Goal: Task Accomplishment & Management: Use online tool/utility

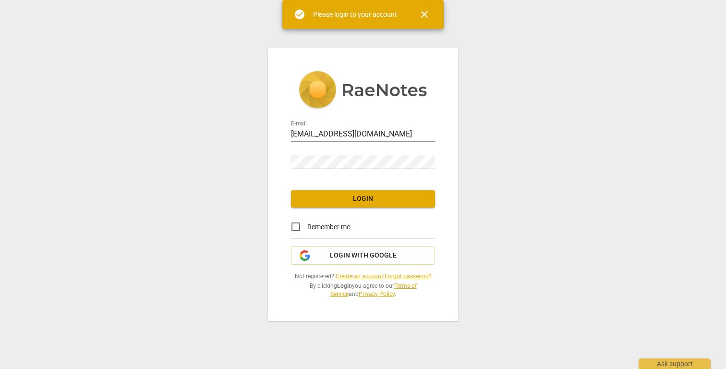
click at [260, 145] on div "E-mail [EMAIL_ADDRESS][DOMAIN_NAME] Password Login Remember me Login with Googl…" at bounding box center [363, 184] width 726 height 369
click at [319, 201] on span "Login" at bounding box center [362, 199] width 129 height 10
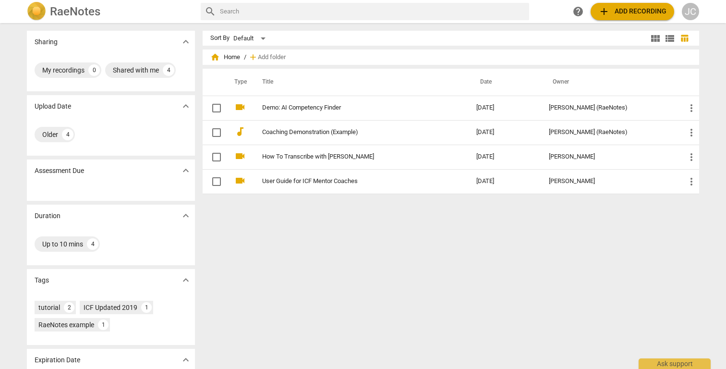
click at [607, 10] on span "add" at bounding box center [604, 12] width 12 height 12
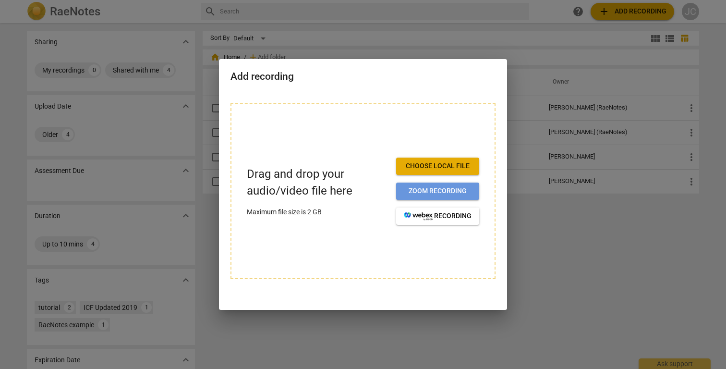
click at [419, 187] on span "Zoom recording" at bounding box center [438, 191] width 68 height 10
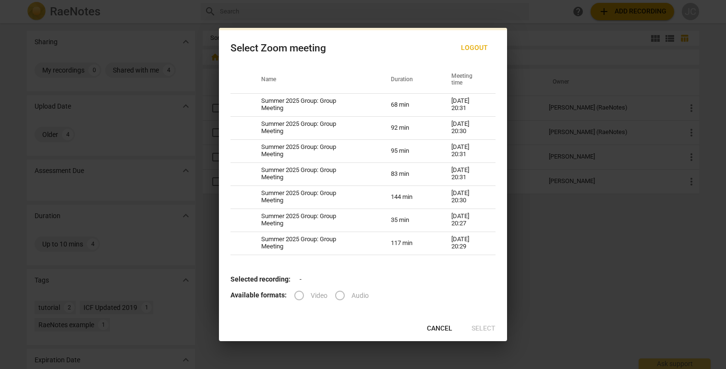
click at [305, 294] on label "Video" at bounding box center [307, 295] width 40 height 23
click at [295, 296] on label "Video" at bounding box center [307, 295] width 40 height 23
click at [298, 293] on label "Video" at bounding box center [307, 295] width 40 height 23
click at [435, 328] on span "Cancel" at bounding box center [439, 328] width 25 height 10
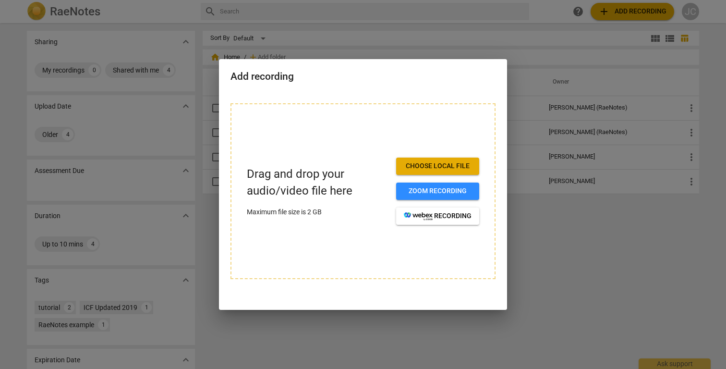
click at [430, 167] on span "Choose local file" at bounding box center [438, 166] width 68 height 10
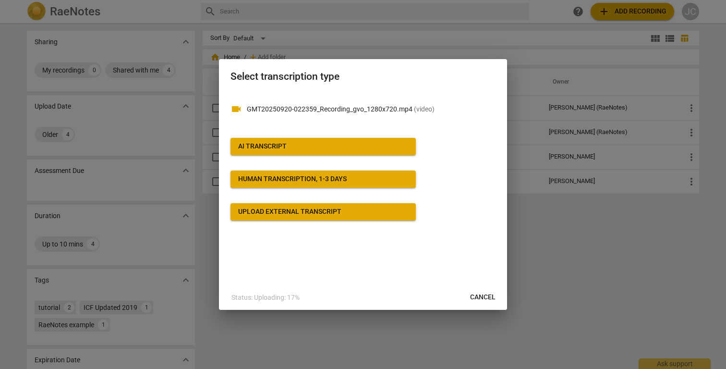
click at [329, 143] on span "AI Transcript" at bounding box center [323, 147] width 170 height 10
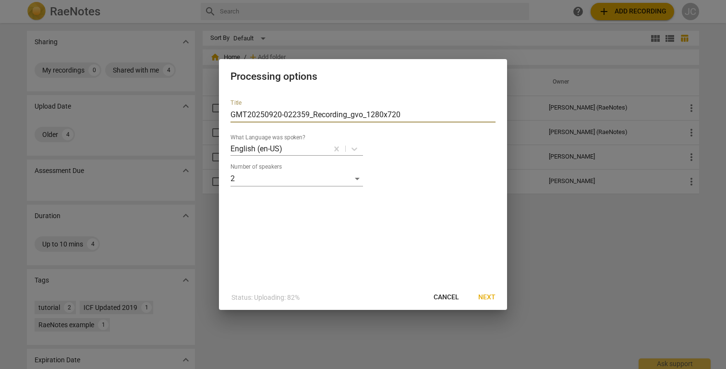
click at [410, 117] on input "GMT20250920-022359_Recording_gvo_1280x720" at bounding box center [362, 114] width 265 height 15
click at [409, 117] on input "GMT20250920-022359_Recording_gvo_1280x720" at bounding box center [362, 114] width 265 height 15
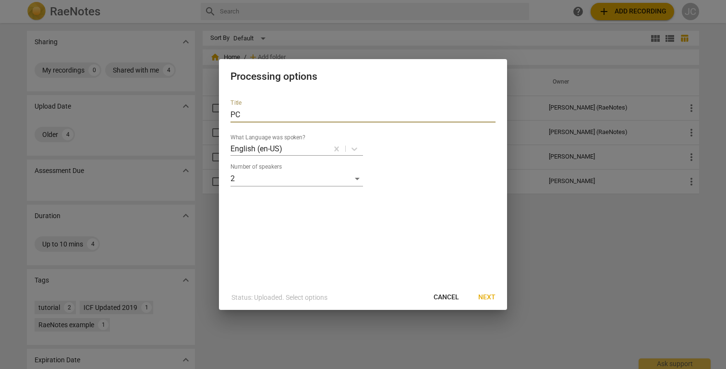
type input "P"
type input "[PERSON_NAME] and [PERSON_NAME] Recording Level 2 Assessment"
click at [480, 292] on span "Next" at bounding box center [486, 297] width 17 height 10
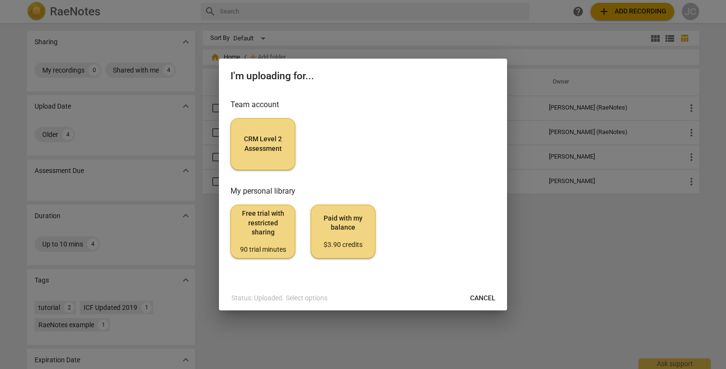
click at [269, 151] on span "CRM Level 2 Assessment" at bounding box center [263, 143] width 48 height 19
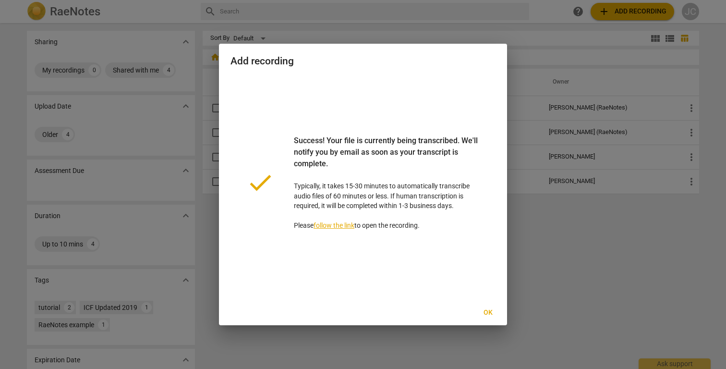
click at [483, 316] on span "Ok" at bounding box center [487, 313] width 15 height 10
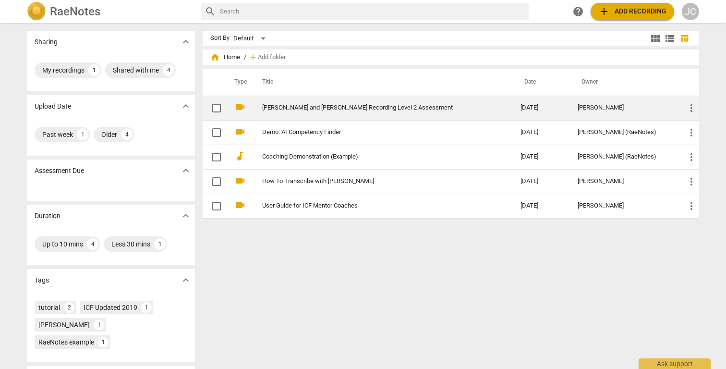
click at [287, 107] on link "[PERSON_NAME] and [PERSON_NAME] Recording Level 2 Assessment" at bounding box center [374, 107] width 224 height 7
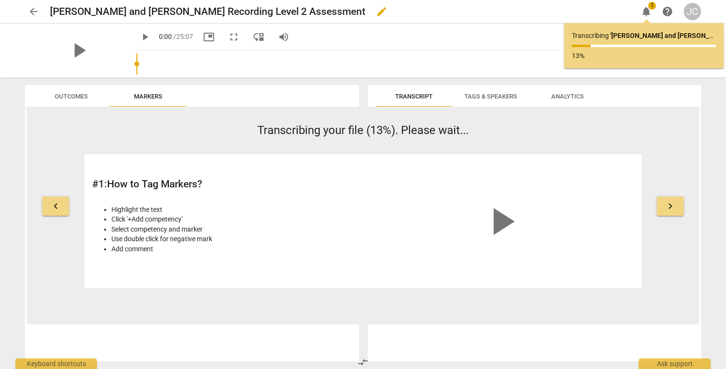
click at [376, 13] on span "edit" at bounding box center [382, 12] width 12 height 12
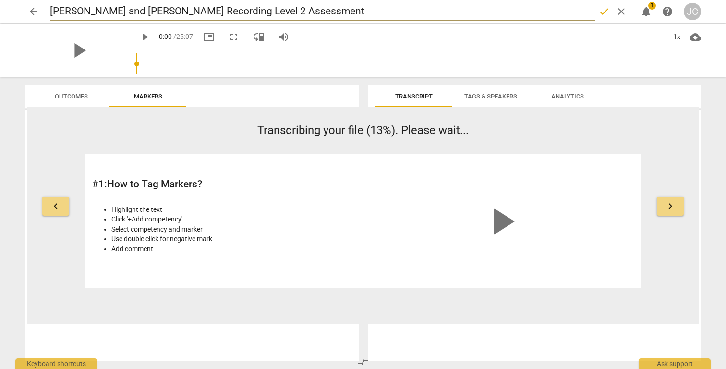
click at [199, 12] on input "[PERSON_NAME] and [PERSON_NAME] Recording Level 2 Assessment" at bounding box center [322, 11] width 545 height 18
type input "[PERSON_NAME] Level 2 Assessment"
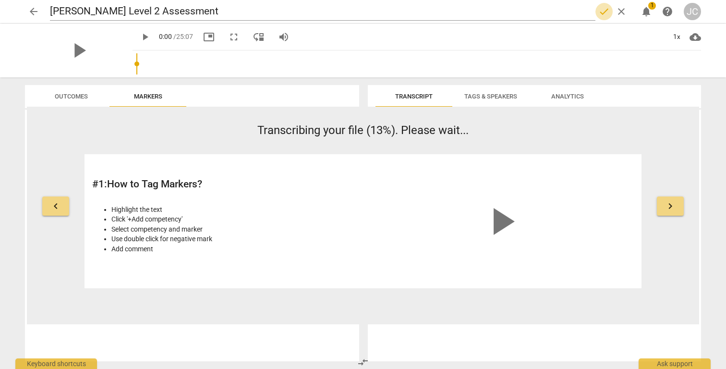
click at [600, 12] on span "done" at bounding box center [604, 12] width 12 height 12
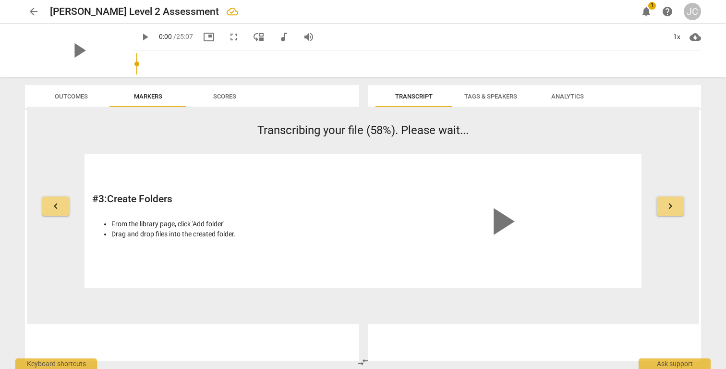
click at [648, 13] on span "notifications" at bounding box center [646, 12] width 12 height 12
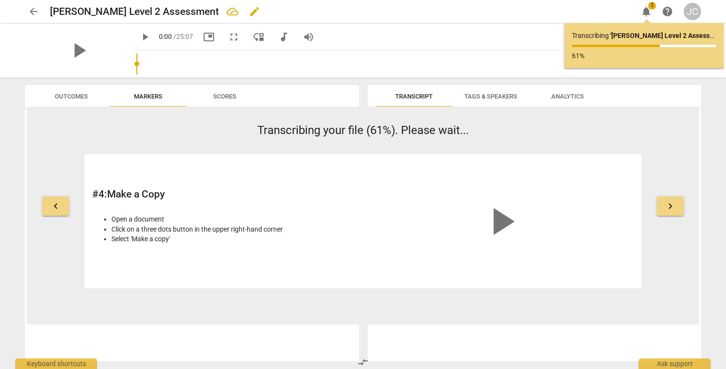
click at [523, 14] on div "[PERSON_NAME] Level 2 Assessment edit" at bounding box center [340, 11] width 580 height 17
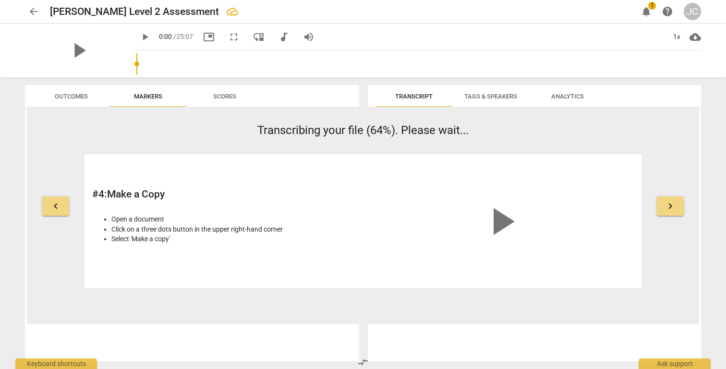
click at [141, 98] on span "Markers" at bounding box center [148, 96] width 28 height 7
click at [220, 99] on span "Scores" at bounding box center [224, 96] width 23 height 7
click at [150, 100] on span "Markers" at bounding box center [147, 96] width 51 height 13
click at [87, 97] on span "Outcomes" at bounding box center [71, 96] width 33 height 7
click at [497, 97] on span "Tags & Speakers" at bounding box center [490, 96] width 53 height 7
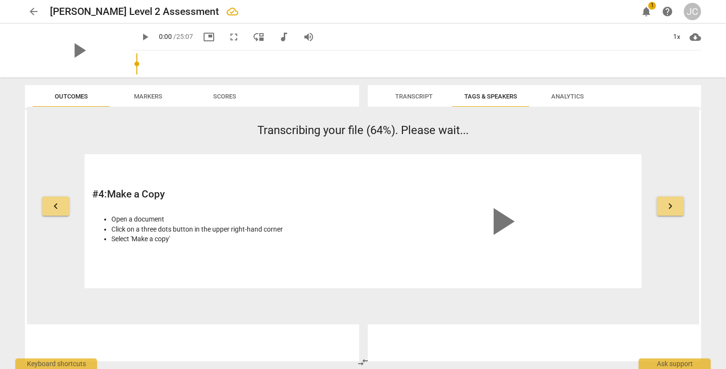
click at [566, 94] on span "Analytics" at bounding box center [567, 96] width 33 height 7
click at [436, 83] on div "Transcript Tags & Speakers Analytics [DATE]T03:14:05Z Tags [PERSON_NAME] People…" at bounding box center [536, 222] width 345 height 291
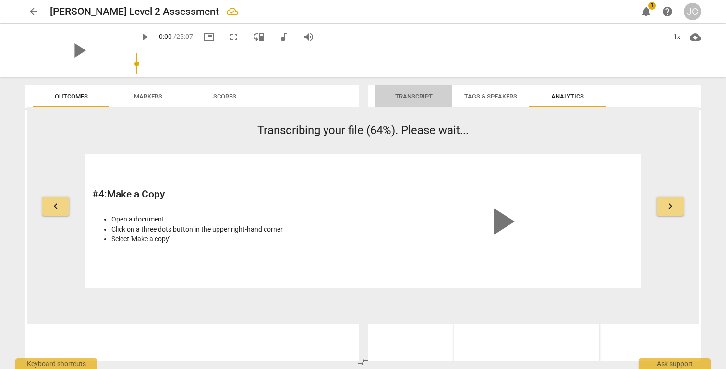
click at [407, 96] on span "Transcript" at bounding box center [413, 96] width 37 height 7
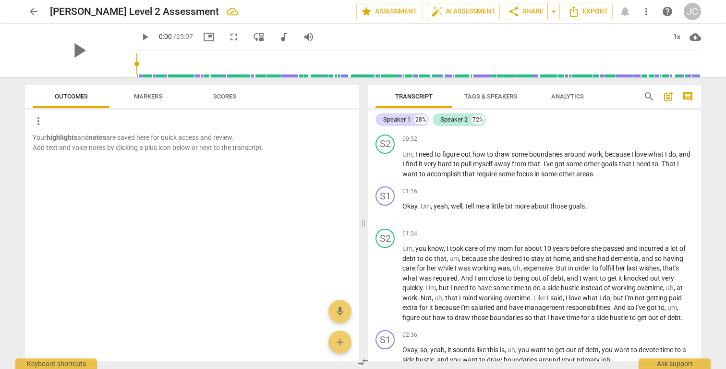
scroll to position [392, 0]
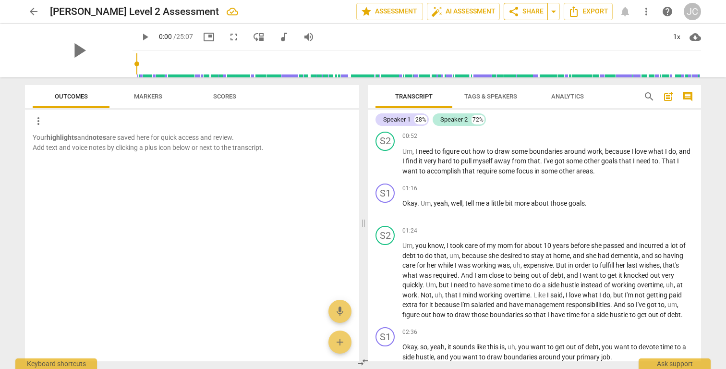
click at [530, 11] on span "share Share" at bounding box center [526, 12] width 36 height 12
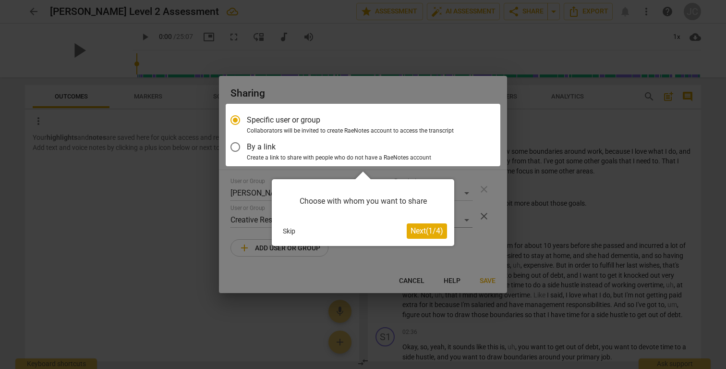
click at [421, 231] on span "Next ( 1 / 4 )" at bounding box center [426, 230] width 33 height 9
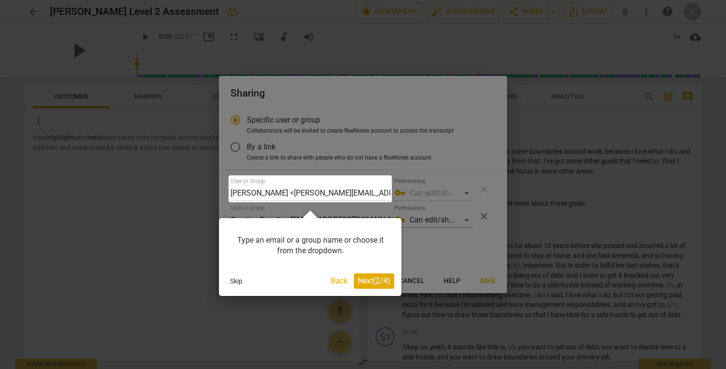
click at [370, 279] on span "Next ( 2 / 4 )" at bounding box center [374, 280] width 33 height 9
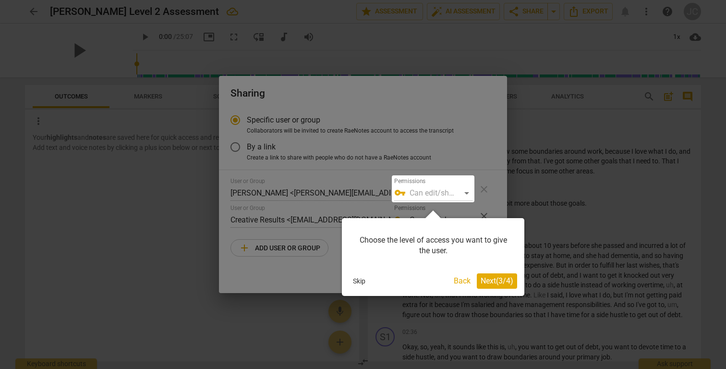
click at [437, 189] on div at bounding box center [433, 188] width 83 height 27
click at [436, 193] on div at bounding box center [433, 188] width 83 height 27
click at [491, 275] on button "Next ( 3 / 4 )" at bounding box center [497, 280] width 40 height 15
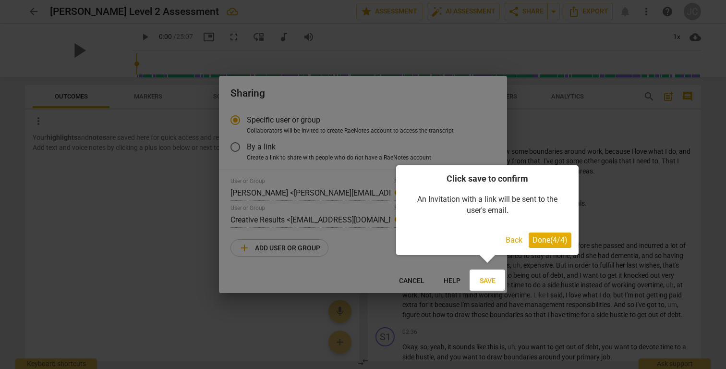
click at [548, 239] on span "Done ( 4 / 4 )" at bounding box center [549, 239] width 35 height 9
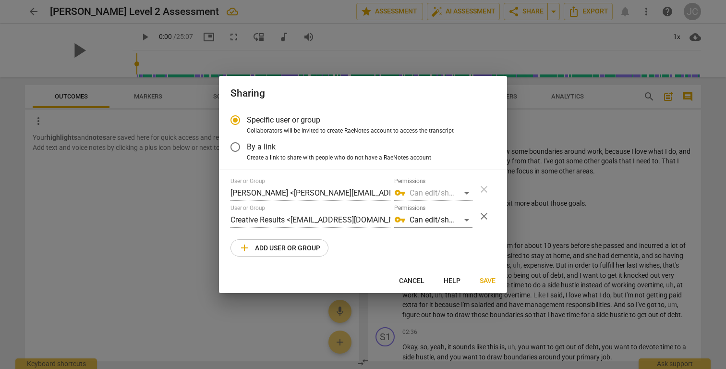
click at [451, 196] on div "vpn_key Can edit/share" at bounding box center [433, 192] width 78 height 15
click at [465, 192] on div "vpn_key Can edit/share" at bounding box center [433, 192] width 78 height 15
click at [487, 283] on span "Save" at bounding box center [487, 281] width 16 height 10
radio input "false"
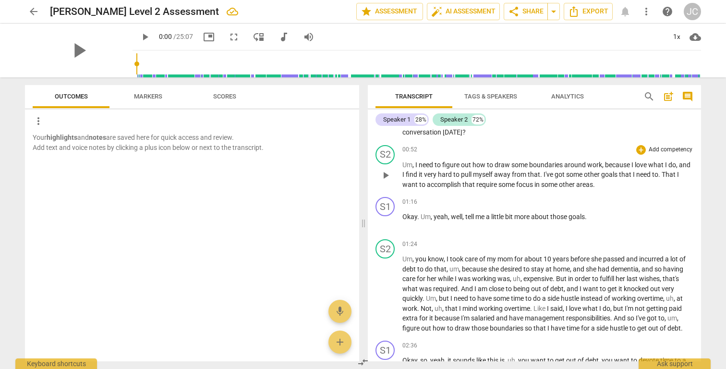
scroll to position [370, 0]
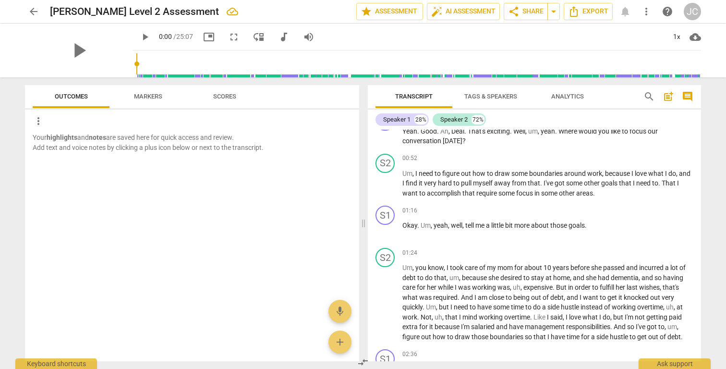
click at [141, 98] on span "Markers" at bounding box center [148, 96] width 28 height 7
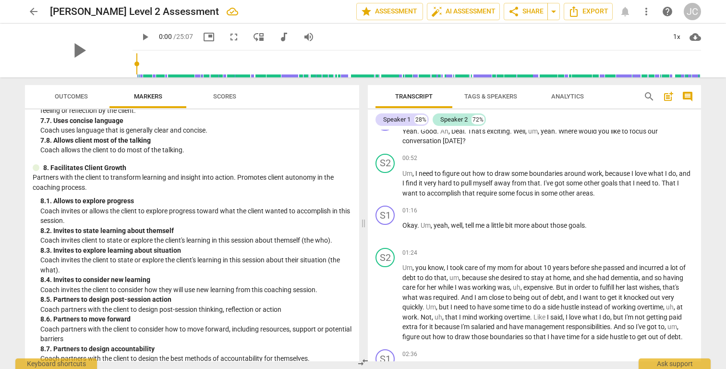
scroll to position [1012, 0]
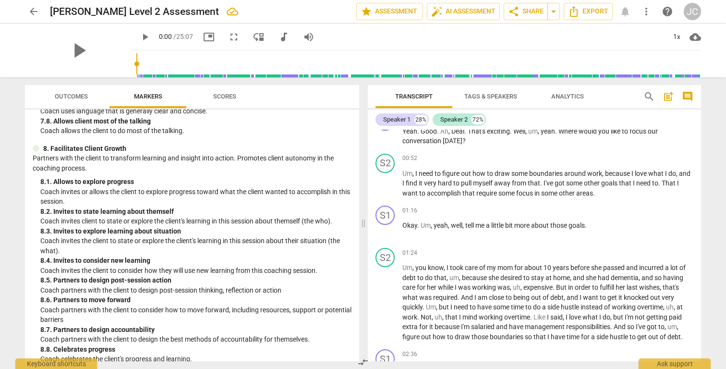
click at [225, 95] on span "Scores" at bounding box center [224, 96] width 23 height 7
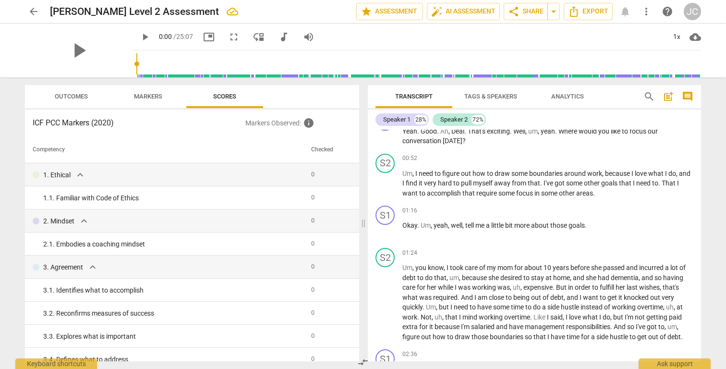
scroll to position [0, 0]
click at [501, 101] on span "Tags & Speakers" at bounding box center [491, 96] width 76 height 13
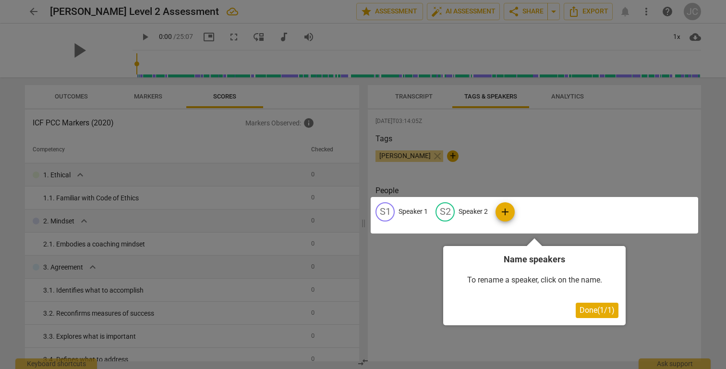
click at [589, 310] on span "Done ( 1 / 1 )" at bounding box center [596, 309] width 35 height 9
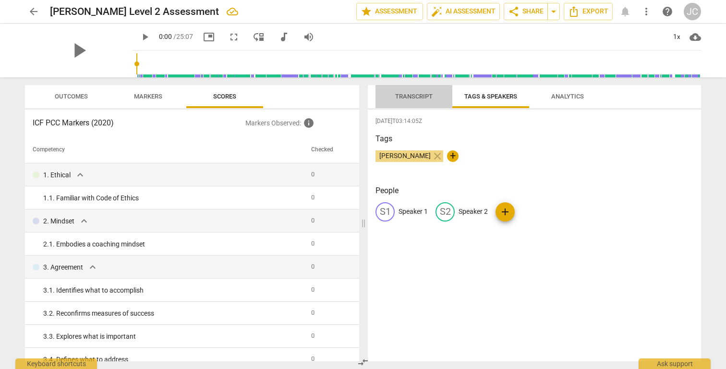
click at [427, 96] on span "Transcript" at bounding box center [413, 96] width 37 height 7
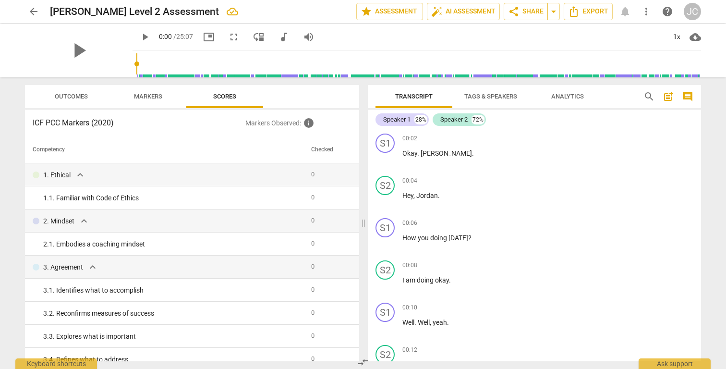
click at [486, 100] on span "Tags & Speakers" at bounding box center [491, 96] width 76 height 13
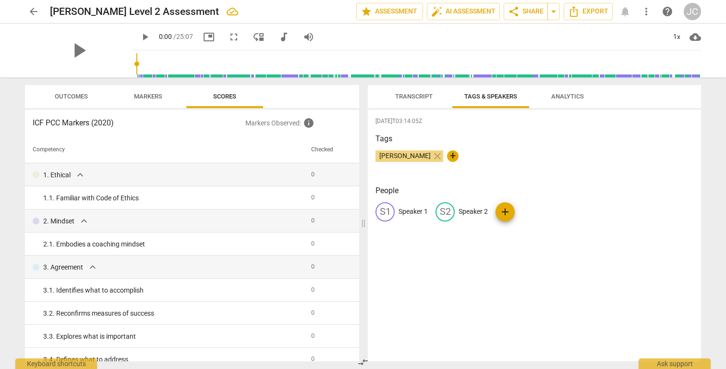
click at [391, 209] on div "S1" at bounding box center [384, 211] width 19 height 19
type input "[PERSON_NAME]"
click at [537, 214] on p "Speaker 2" at bounding box center [535, 211] width 29 height 10
type input "[PERSON_NAME]"
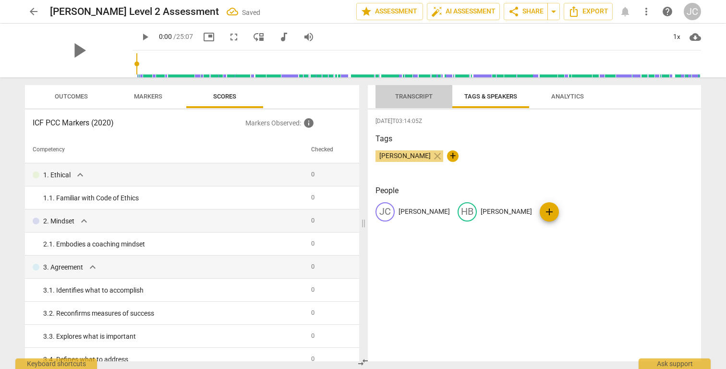
click at [414, 95] on span "Transcript" at bounding box center [413, 96] width 37 height 7
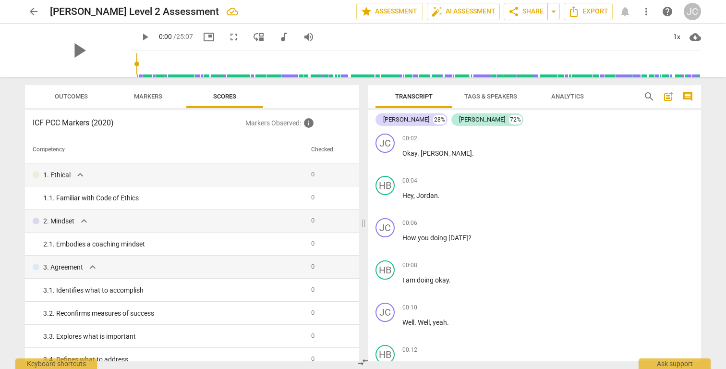
click at [492, 94] on span "Tags & Speakers" at bounding box center [490, 96] width 53 height 7
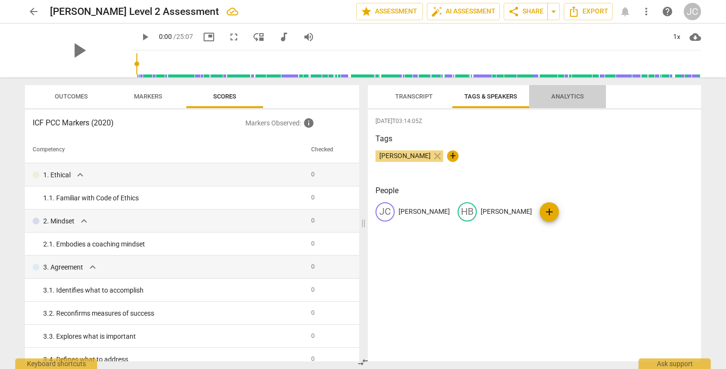
click at [567, 98] on span "Analytics" at bounding box center [567, 96] width 33 height 7
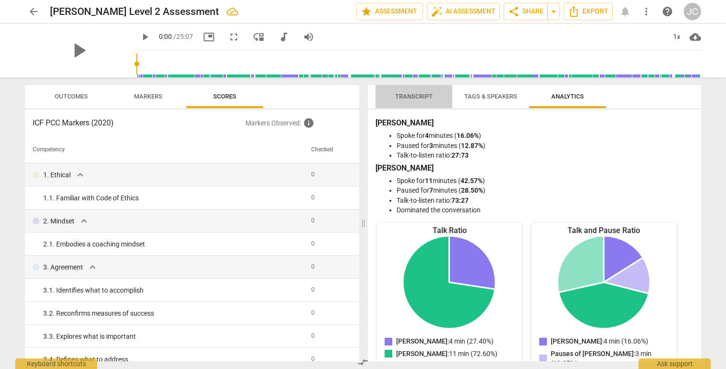
click at [417, 95] on span "Transcript" at bounding box center [413, 96] width 37 height 7
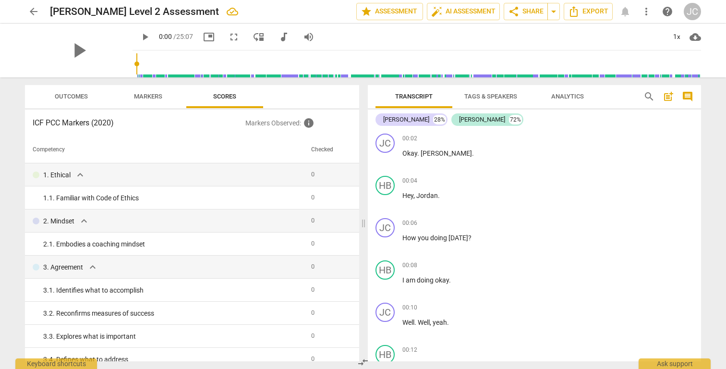
click at [153, 108] on div "Outcomes Markers Scores ICF PCC Markers (2020) Markers Observed : info Competen…" at bounding box center [192, 223] width 334 height 276
click at [143, 101] on span "Markers" at bounding box center [147, 96] width 51 height 13
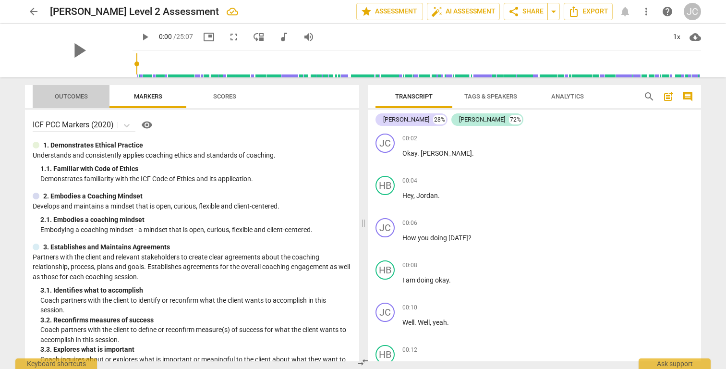
click at [69, 101] on span "Outcomes" at bounding box center [71, 96] width 56 height 13
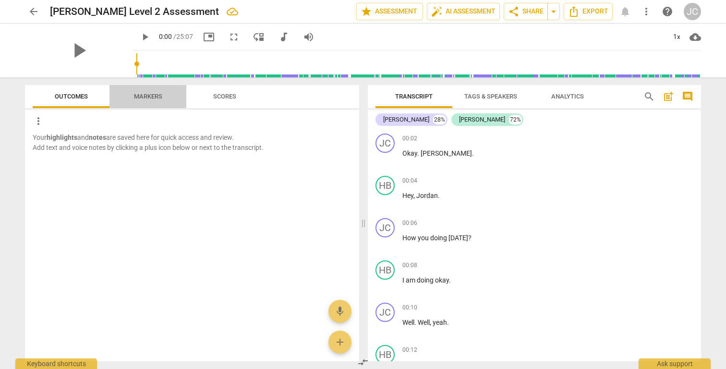
click at [133, 91] on span "Markers" at bounding box center [147, 96] width 51 height 13
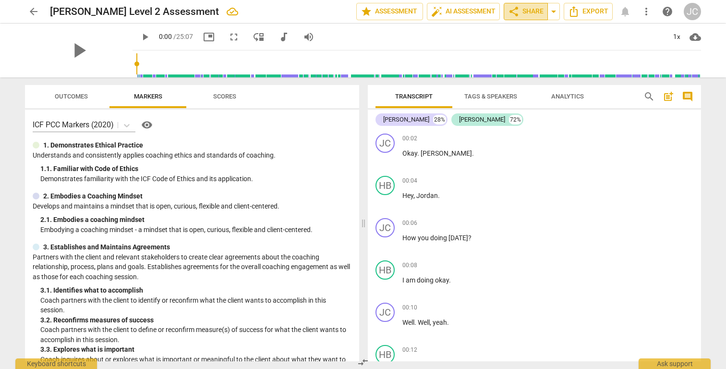
click at [518, 8] on span "share" at bounding box center [514, 12] width 12 height 12
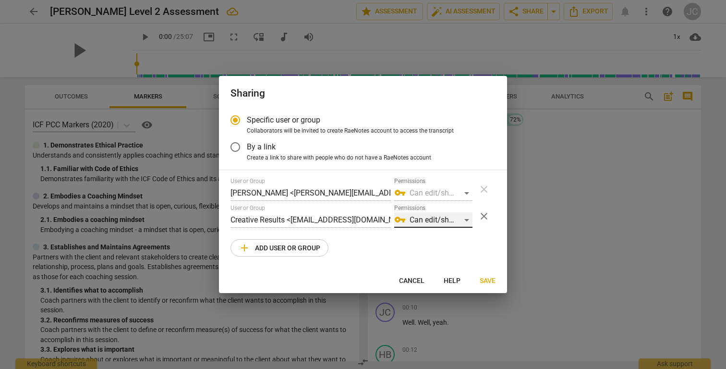
click at [426, 224] on div "vpn_key Can edit/share" at bounding box center [433, 219] width 78 height 15
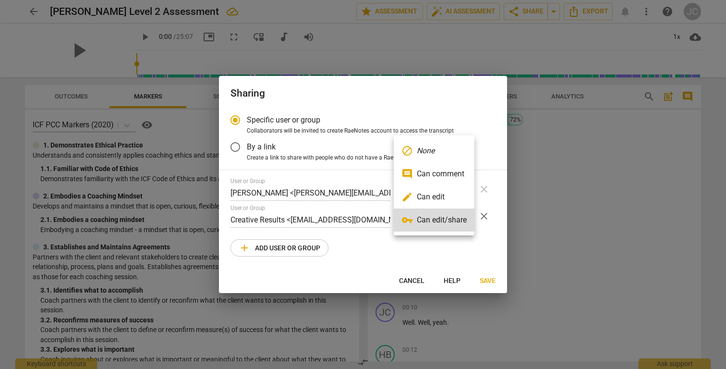
click at [427, 251] on div at bounding box center [363, 184] width 726 height 369
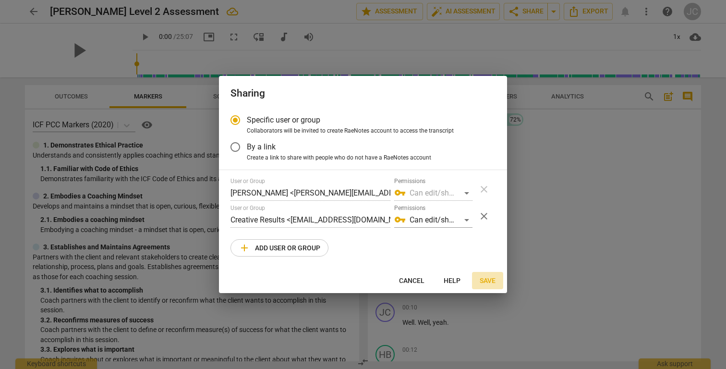
click at [487, 281] on span "Save" at bounding box center [487, 281] width 16 height 10
radio input "false"
